Goal: Information Seeking & Learning: Learn about a topic

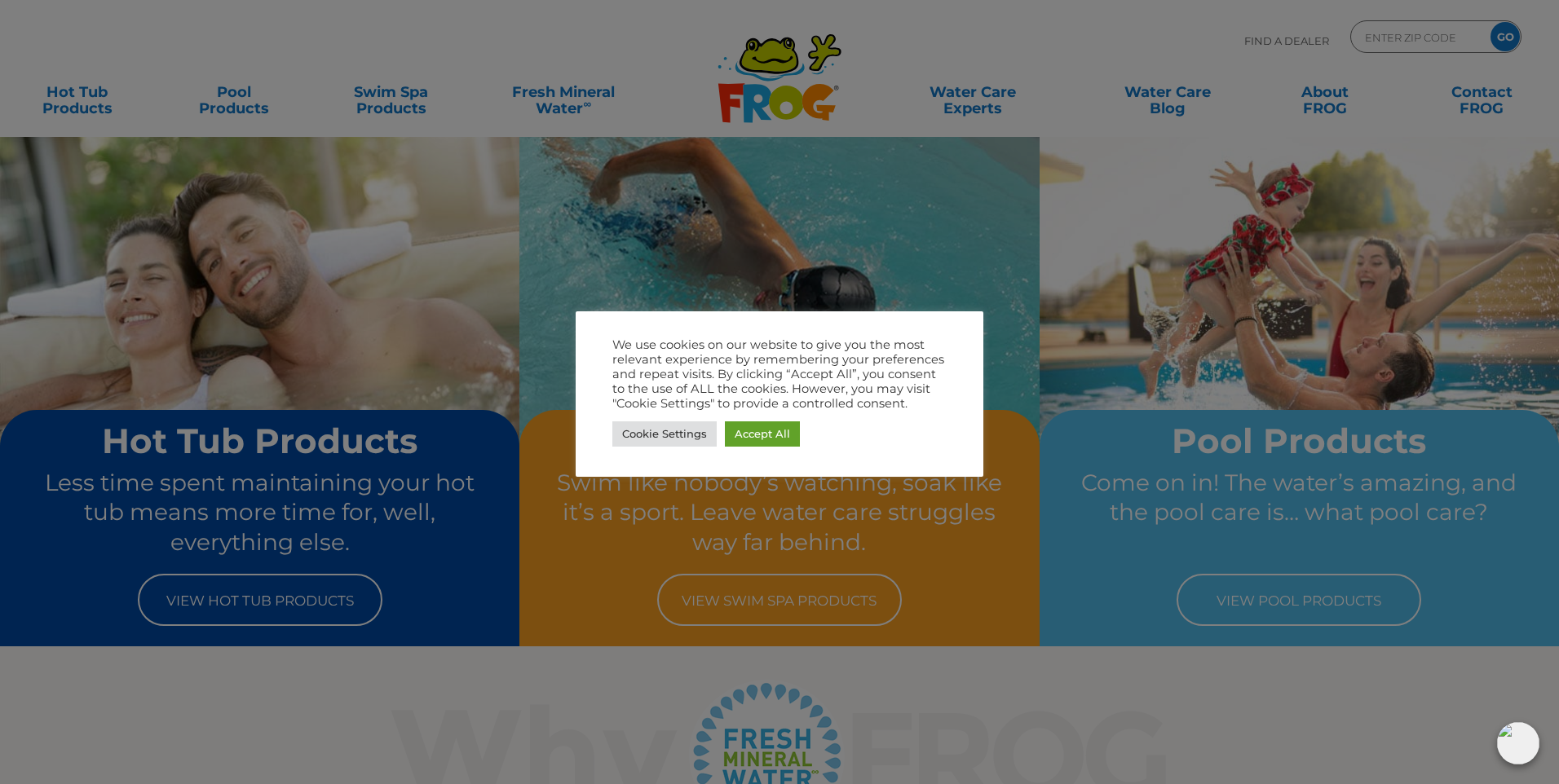
click at [951, 268] on div at bounding box center [779, 392] width 1559 height 784
click at [764, 425] on link "Accept All" at bounding box center [762, 433] width 75 height 26
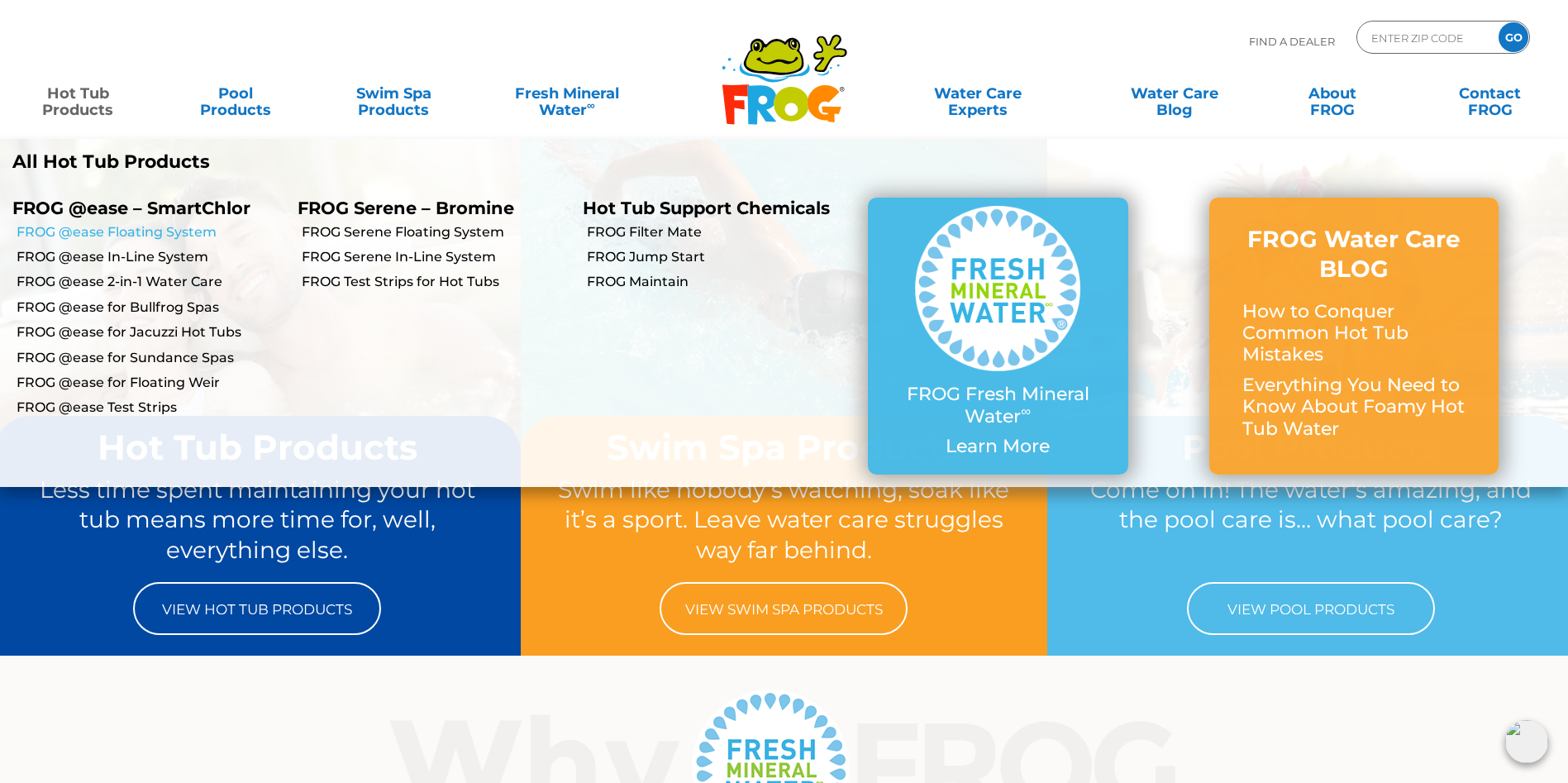
click at [96, 229] on link "FROG @ease Floating System" at bounding box center [151, 232] width 269 height 18
